Goal: Information Seeking & Learning: Learn about a topic

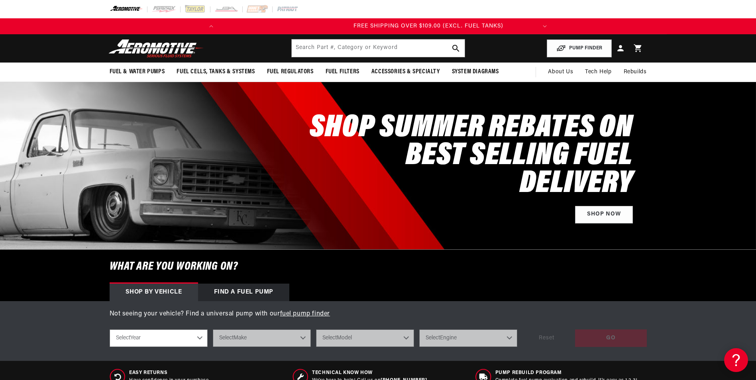
scroll to position [0, 315]
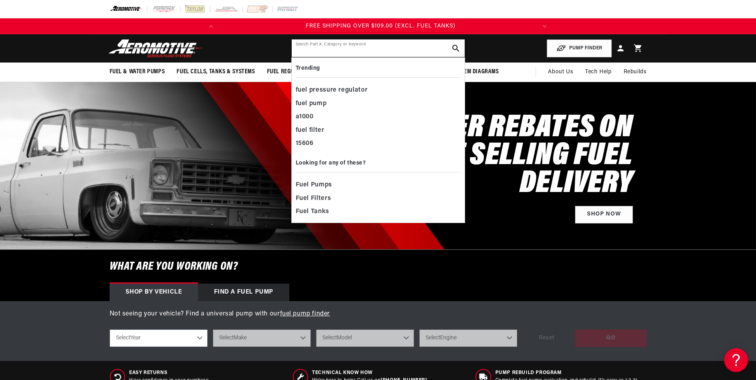
click at [318, 44] on input "text" at bounding box center [378, 48] width 173 height 18
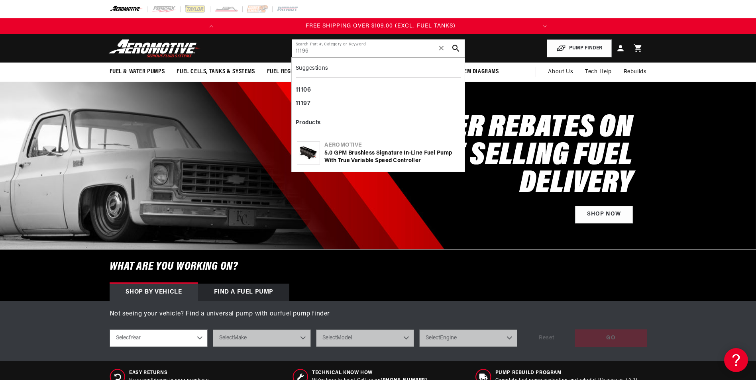
type input "11196"
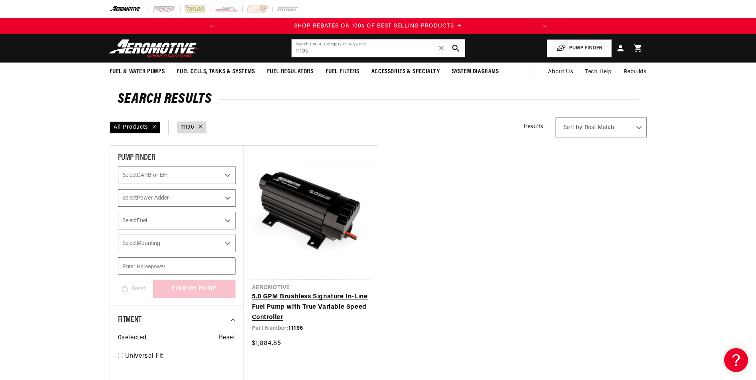
click at [321, 305] on link "5.0 GPM Brushless Signature In-Line Fuel Pump with True Variable Speed Controll…" at bounding box center [311, 307] width 118 height 31
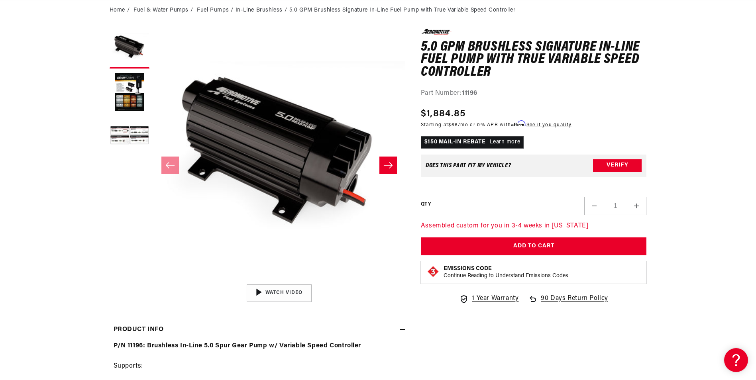
scroll to position [0, 315]
click at [136, 90] on button "Load image 2 in gallery view" at bounding box center [130, 93] width 40 height 40
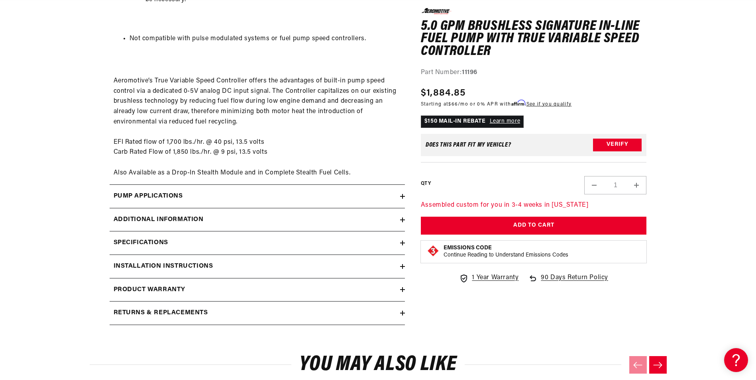
scroll to position [1282, 0]
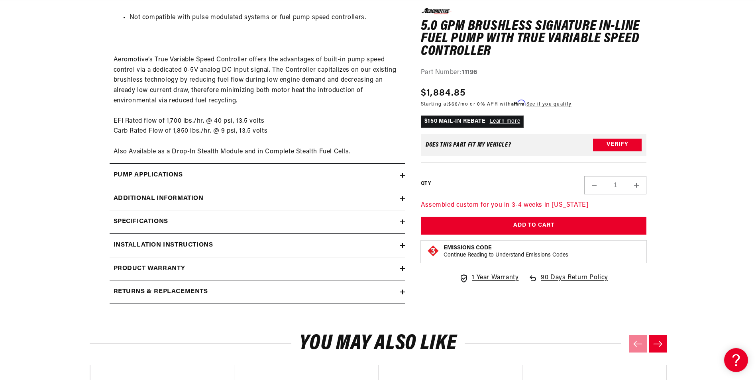
click at [385, 180] on div "Pump Applications" at bounding box center [255, 175] width 291 height 10
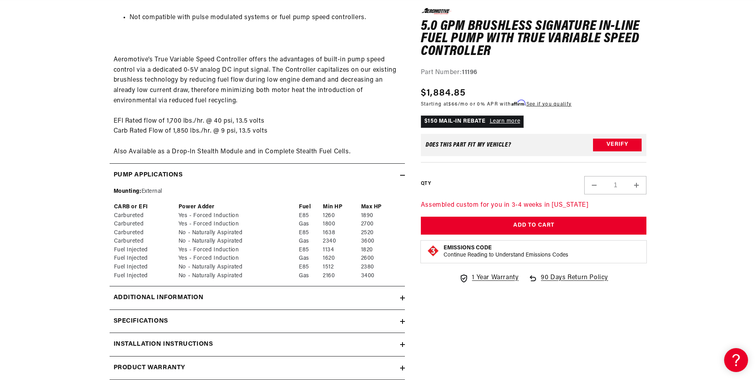
scroll to position [0, 315]
click at [400, 175] on icon at bounding box center [402, 175] width 5 height 5
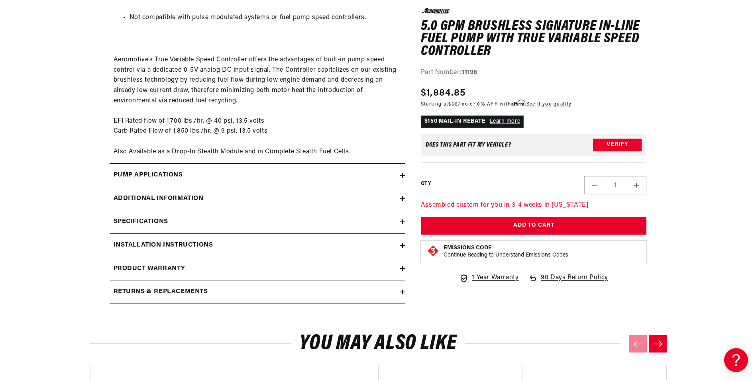
scroll to position [0, 0]
click at [403, 198] on icon at bounding box center [403, 198] width 0 height 5
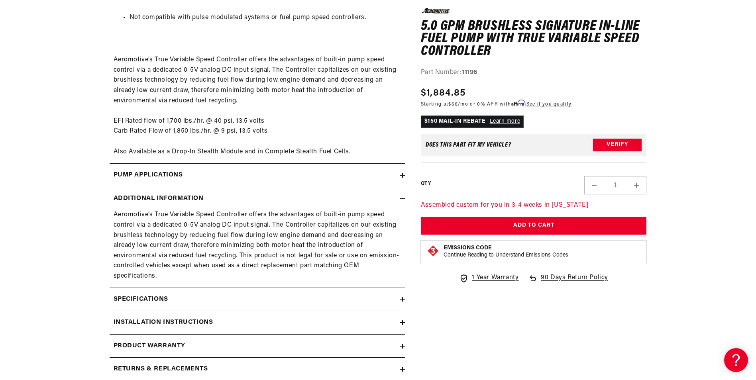
scroll to position [0, 315]
click at [402, 198] on icon at bounding box center [402, 198] width 5 height 5
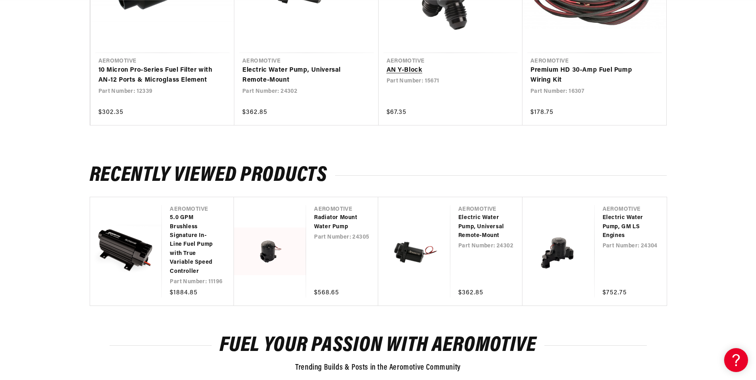
scroll to position [0, 306]
